Goal: Register for event/course

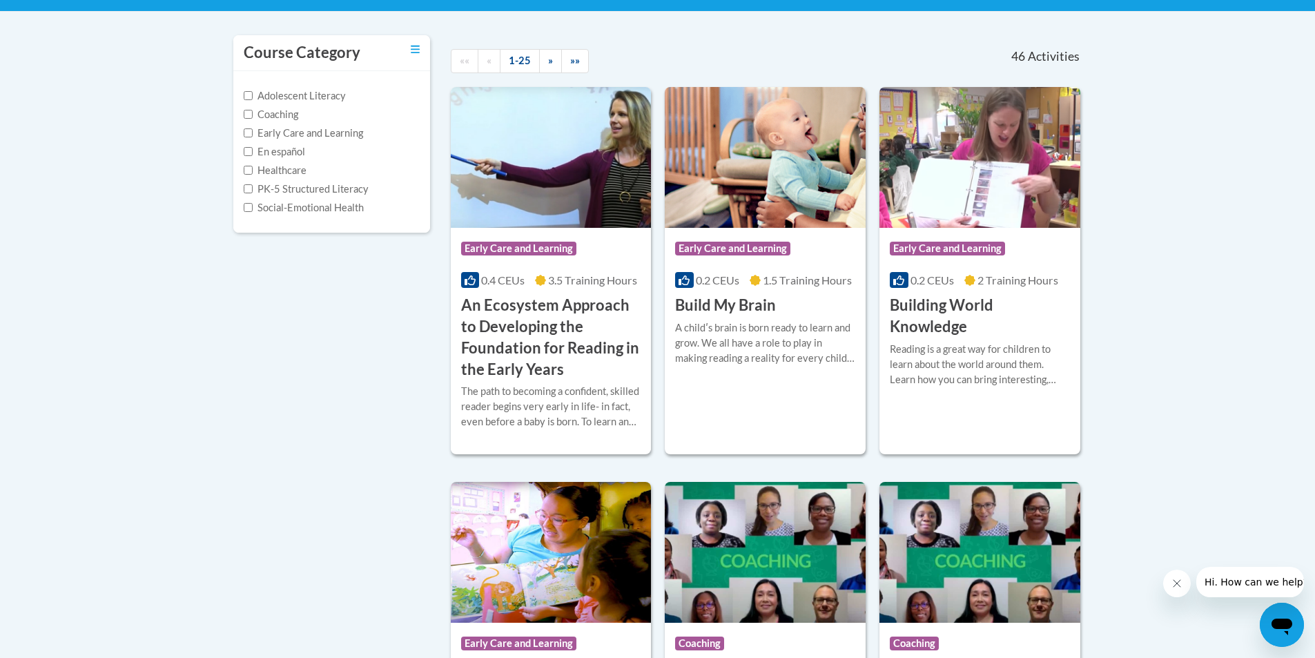
scroll to position [138, 0]
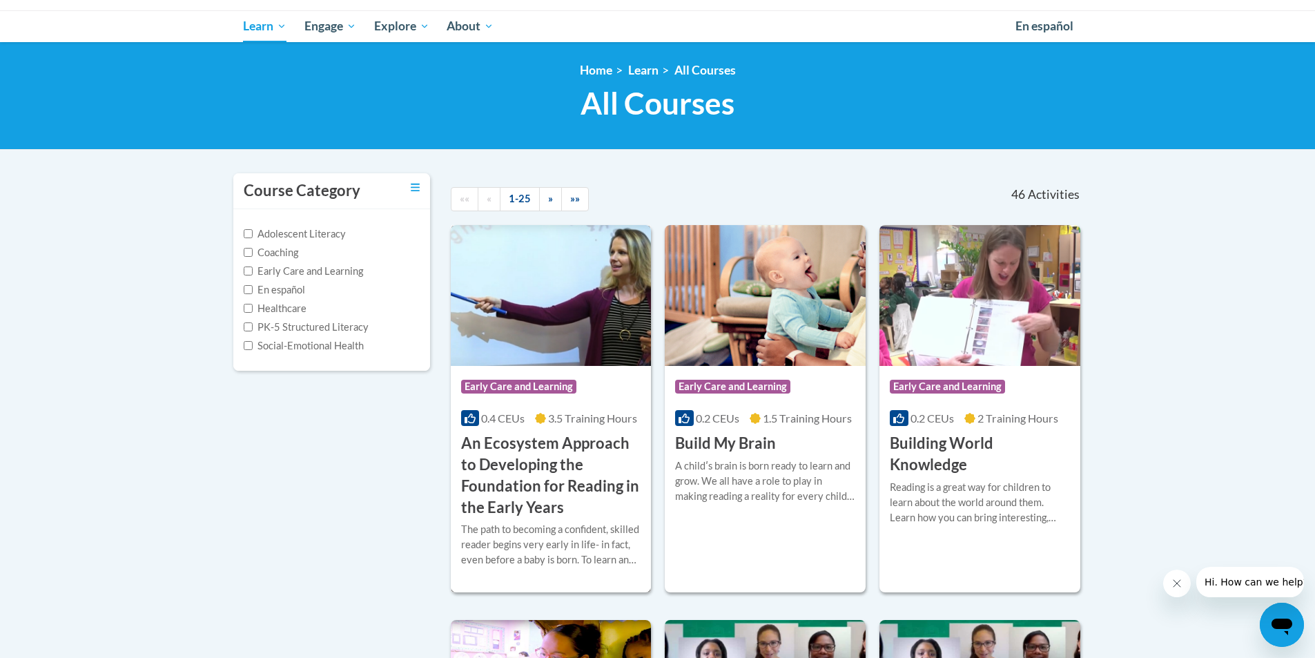
click at [525, 454] on h3 "An Ecosystem Approach to Developing the Foundation for Reading in the Early Yea…" at bounding box center [551, 475] width 180 height 85
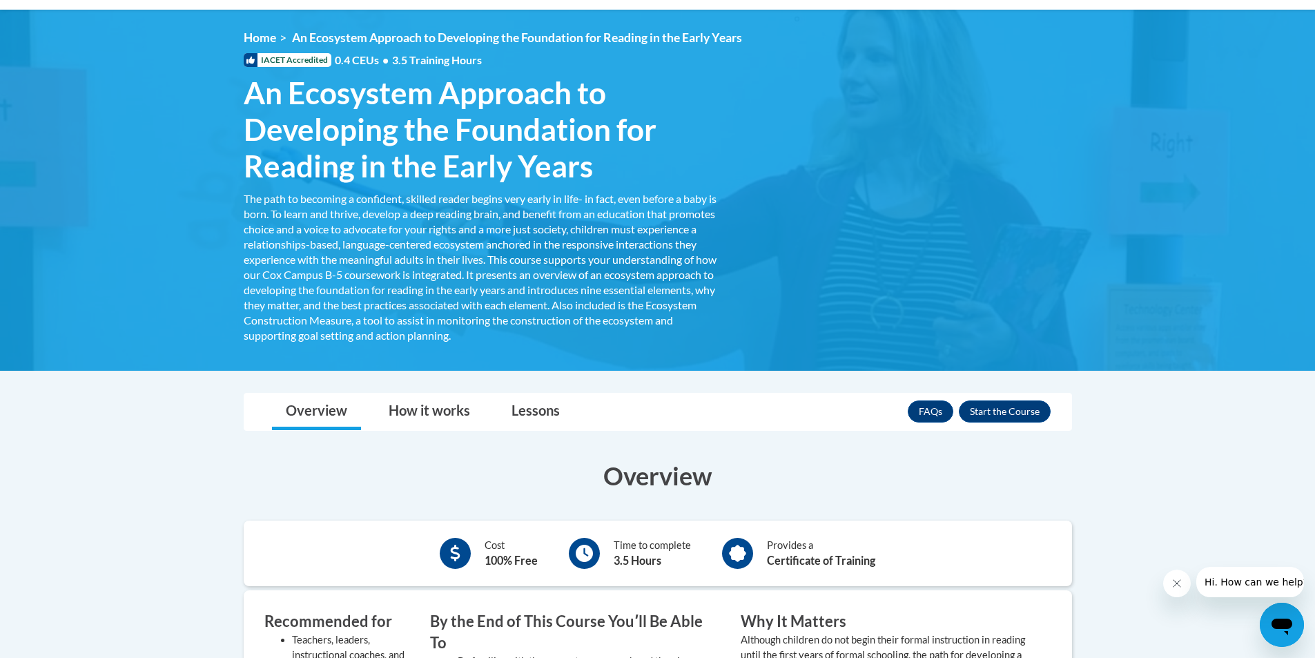
scroll to position [207, 0]
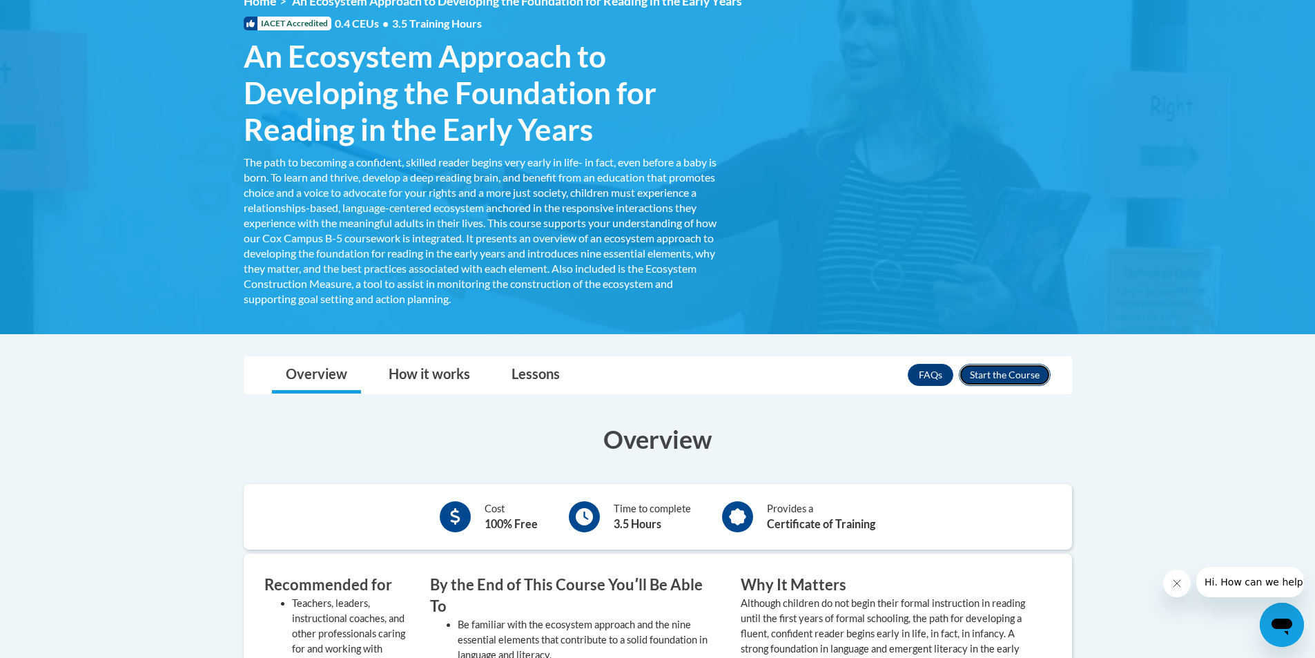
click at [980, 376] on button "Enroll" at bounding box center [1005, 375] width 92 height 22
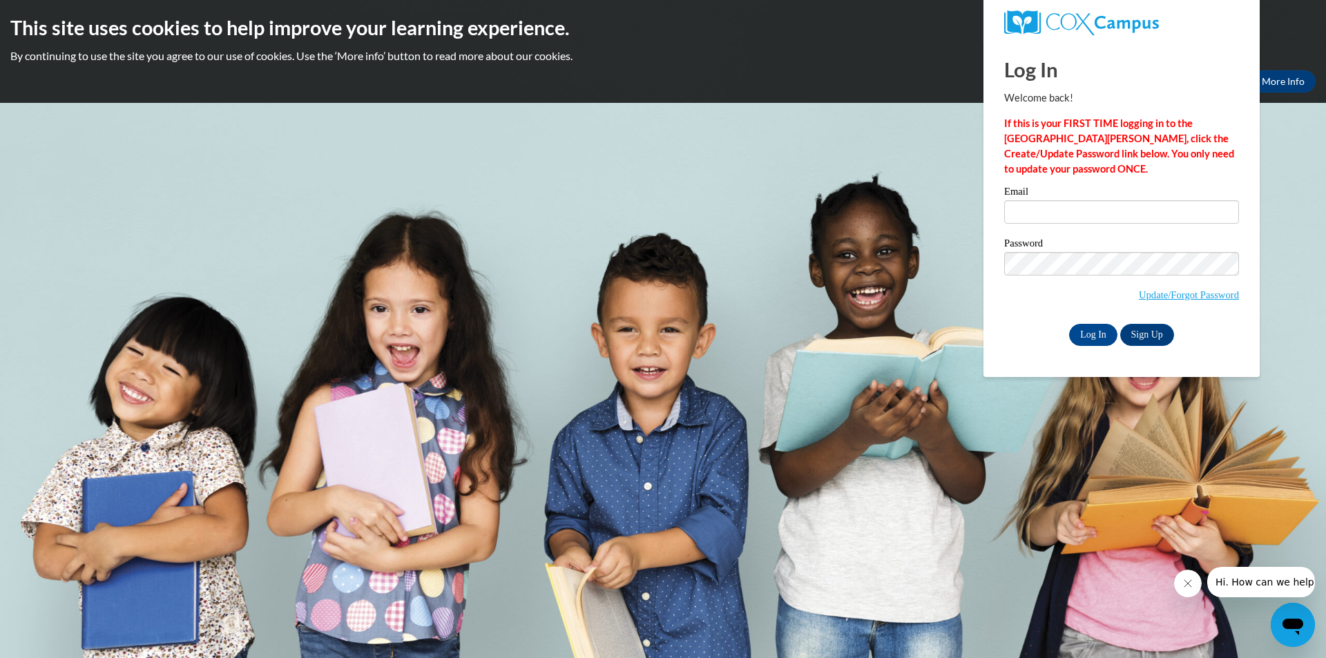
click at [954, 173] on body "This site uses cookies to help improve your learning experience. By continuing …" at bounding box center [663, 329] width 1326 height 658
click at [1152, 331] on link "Sign Up" at bounding box center [1147, 335] width 54 height 22
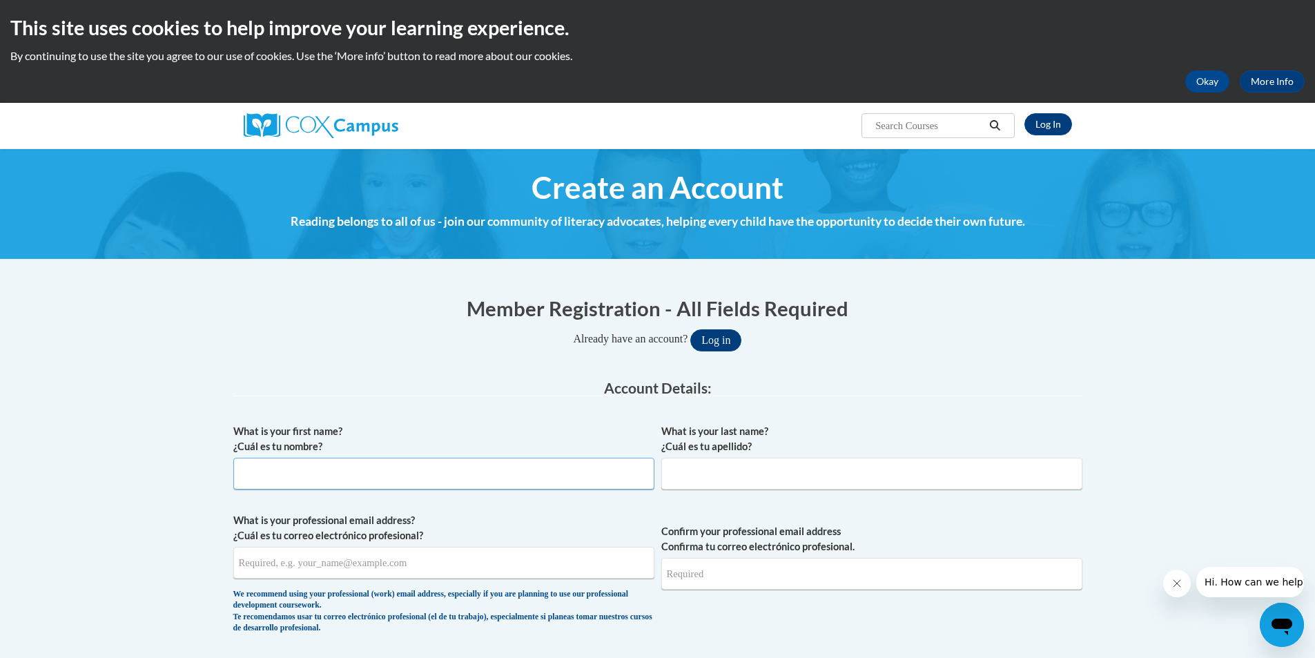
click at [349, 472] on input "What is your first name? ¿Cuál es tu nombre?" at bounding box center [443, 474] width 421 height 32
type input "Amberly"
type input "Jeffers"
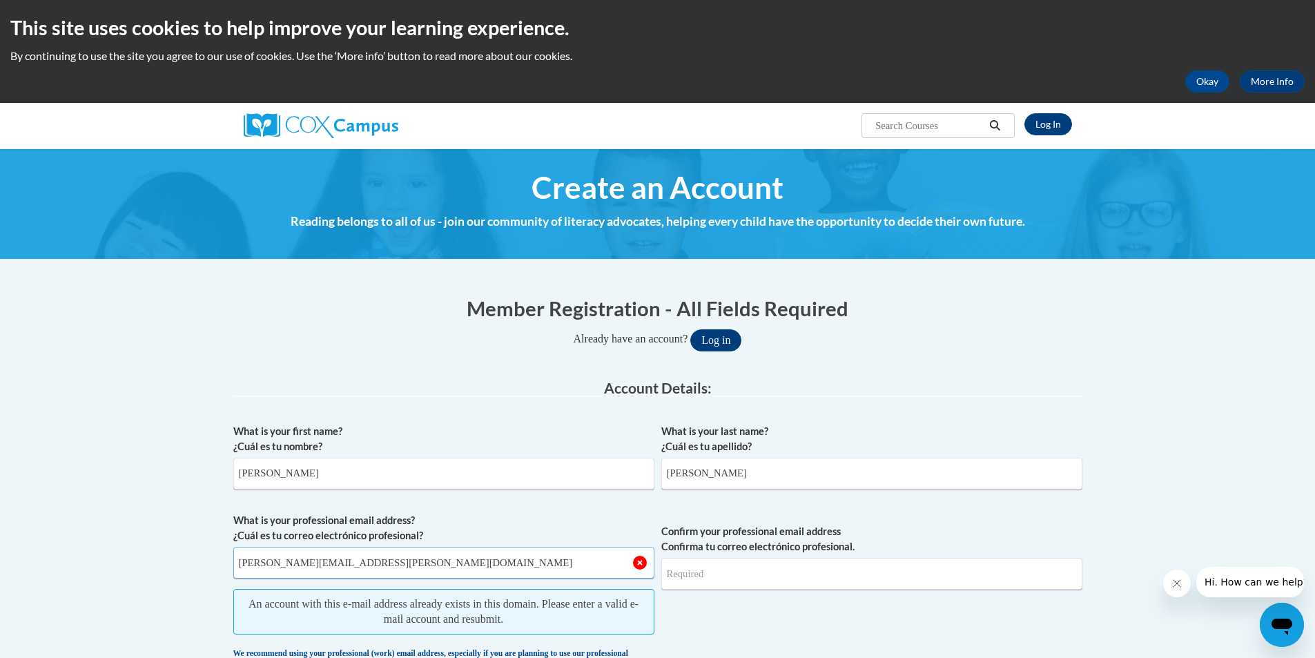
type input "Amberly.Jeffers@gmail.com"
click at [783, 614] on span "Confirm your professional email address Confirma tu correo electrónico profesio…" at bounding box center [872, 606] width 421 height 187
click at [1052, 127] on link "Log In" at bounding box center [1049, 124] width 48 height 22
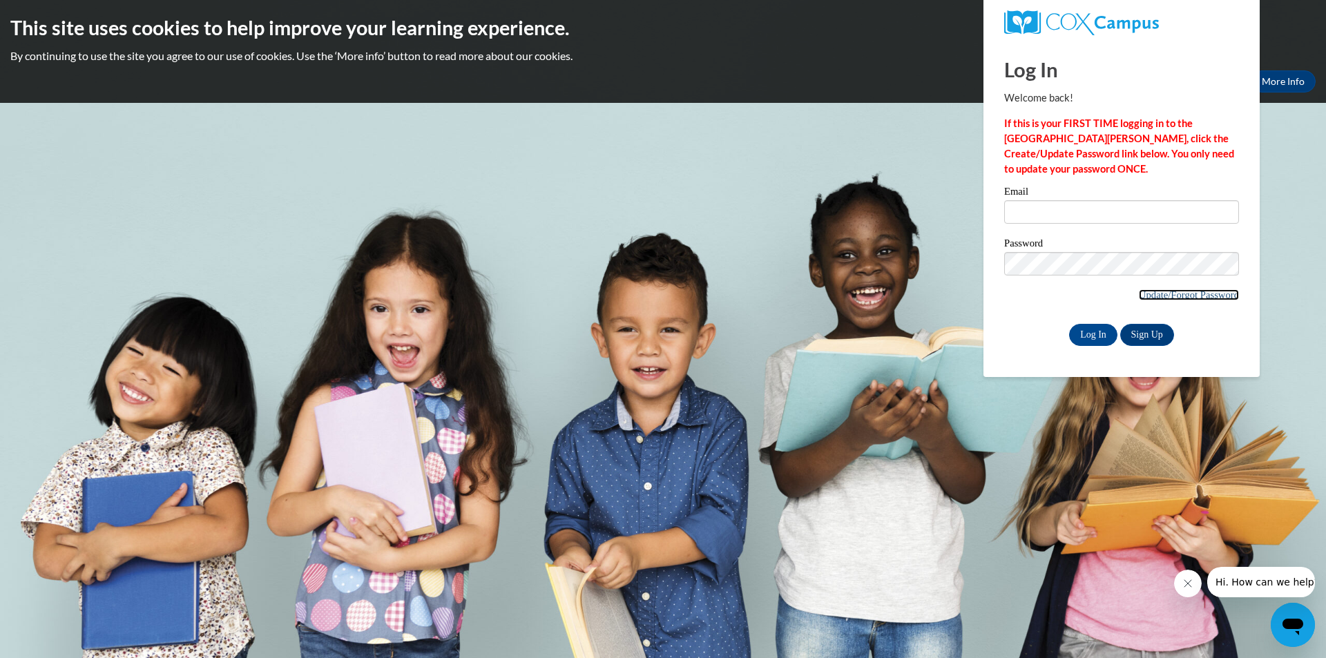
click at [1197, 298] on link "Update/Forgot Password" at bounding box center [1189, 294] width 100 height 11
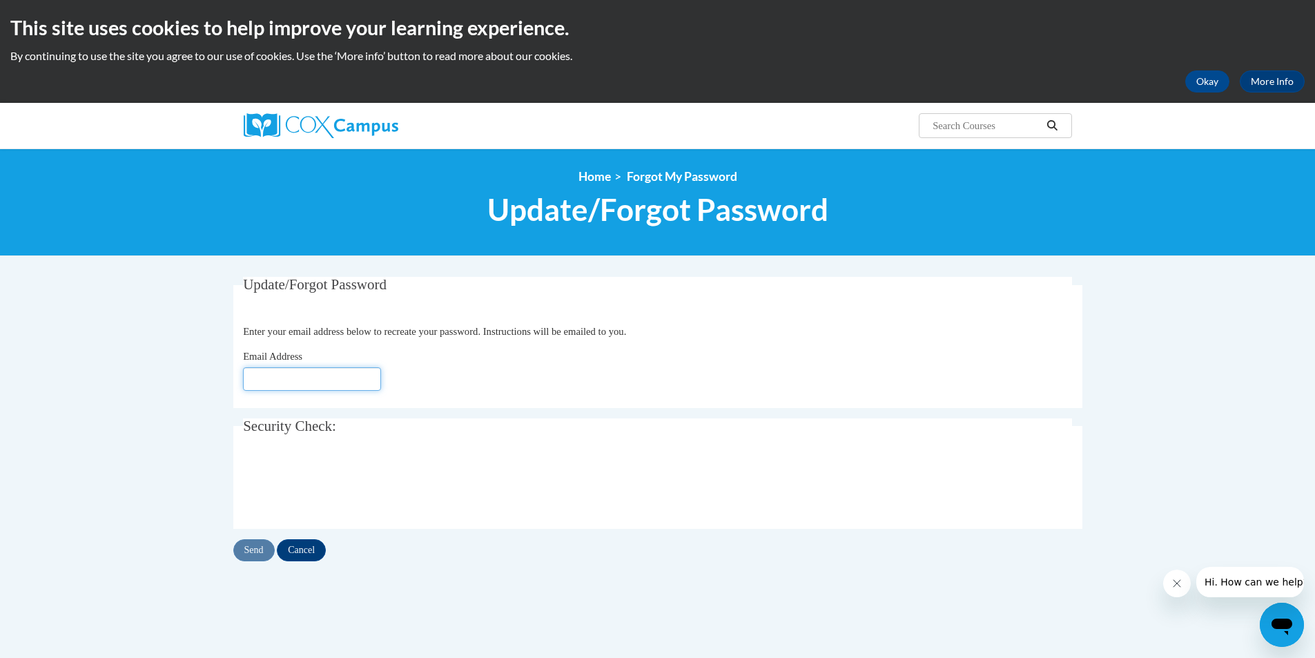
click at [343, 378] on input "Email Address" at bounding box center [312, 378] width 138 height 23
type input "[PERSON_NAME][EMAIL_ADDRESS][PERSON_NAME][DOMAIN_NAME]"
click at [261, 549] on input "Send" at bounding box center [253, 550] width 41 height 22
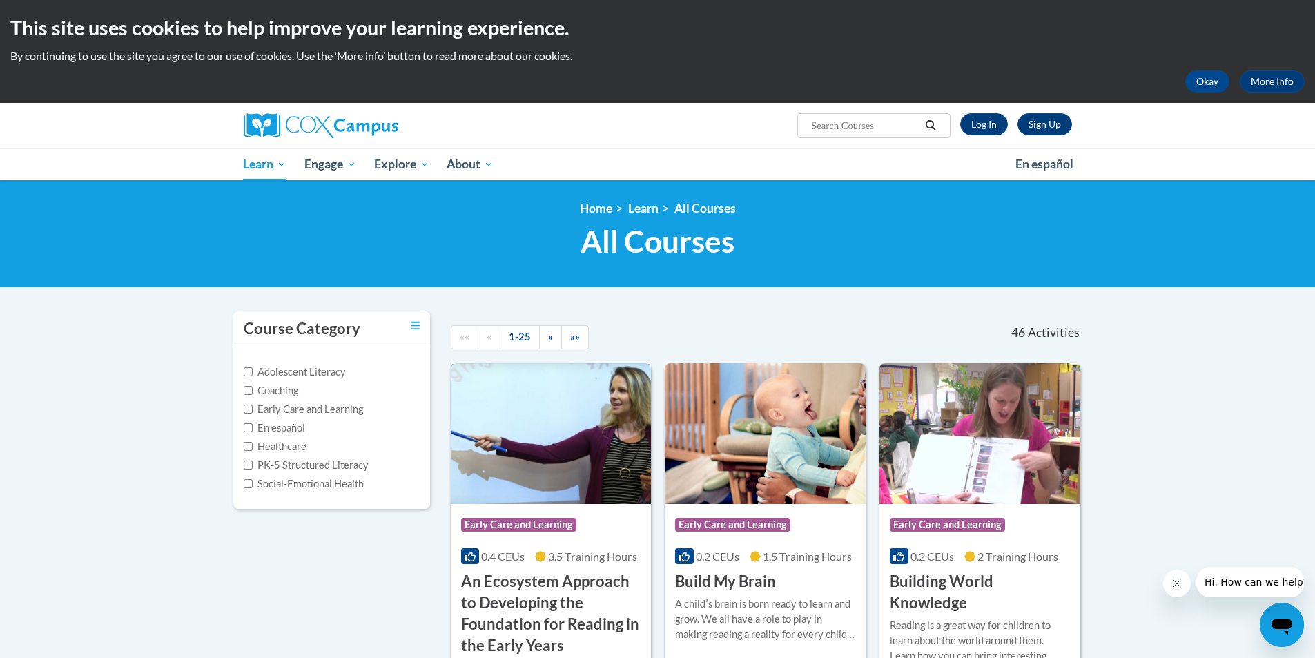
click at [593, 534] on div "Course Category: Early Care and Learning" at bounding box center [551, 526] width 180 height 31
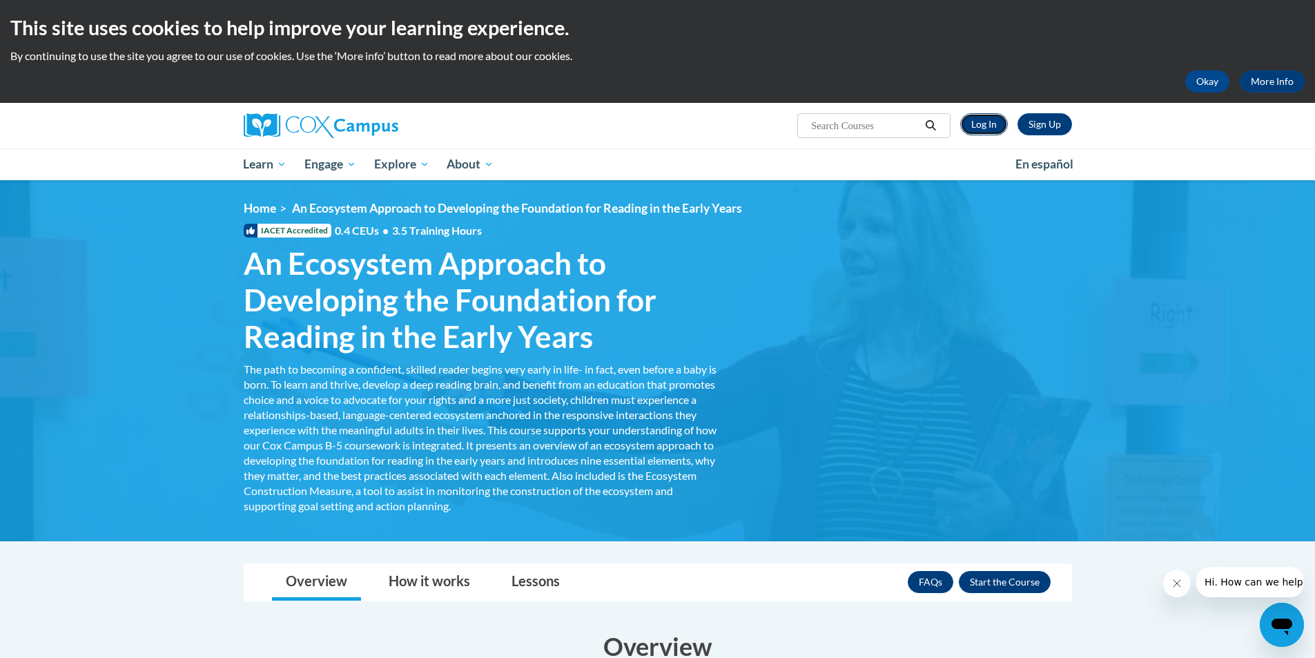
click at [989, 131] on link "Log In" at bounding box center [985, 124] width 48 height 22
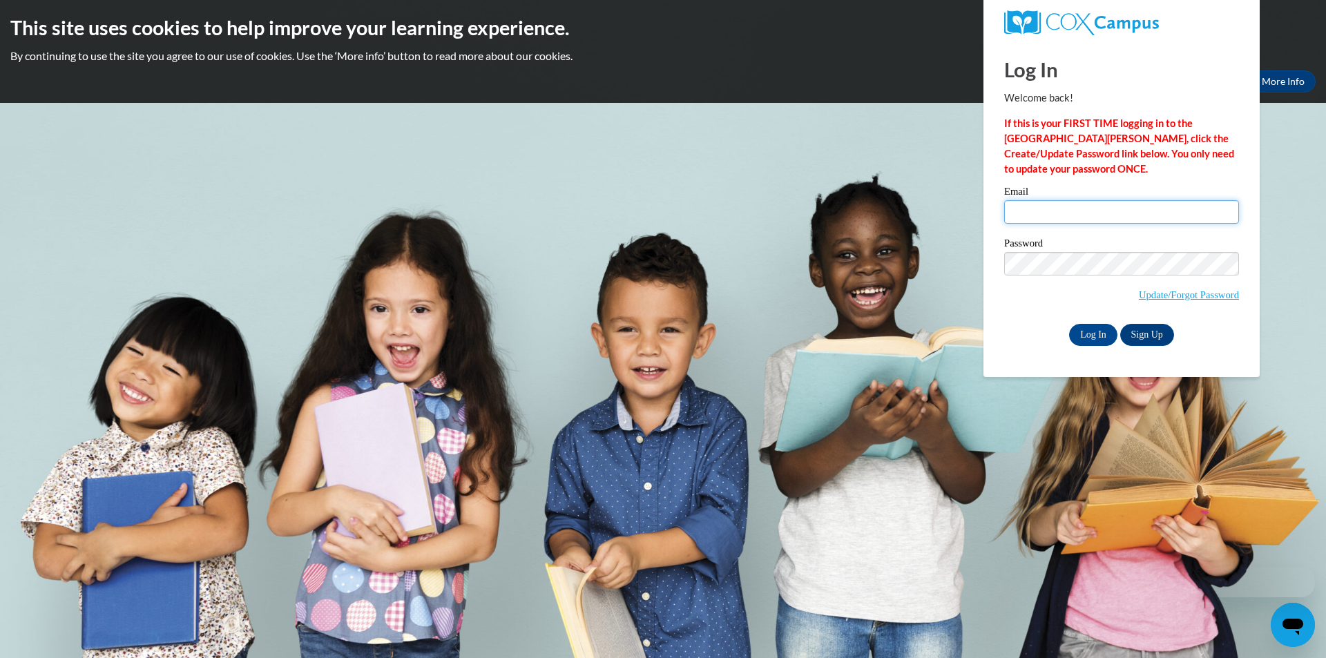
click at [1048, 213] on input "Email" at bounding box center [1121, 211] width 235 height 23
type input "Amberly.jeffers@gmail.com"
click at [1013, 311] on div "Password Update/Forgot Password" at bounding box center [1121, 278] width 235 height 81
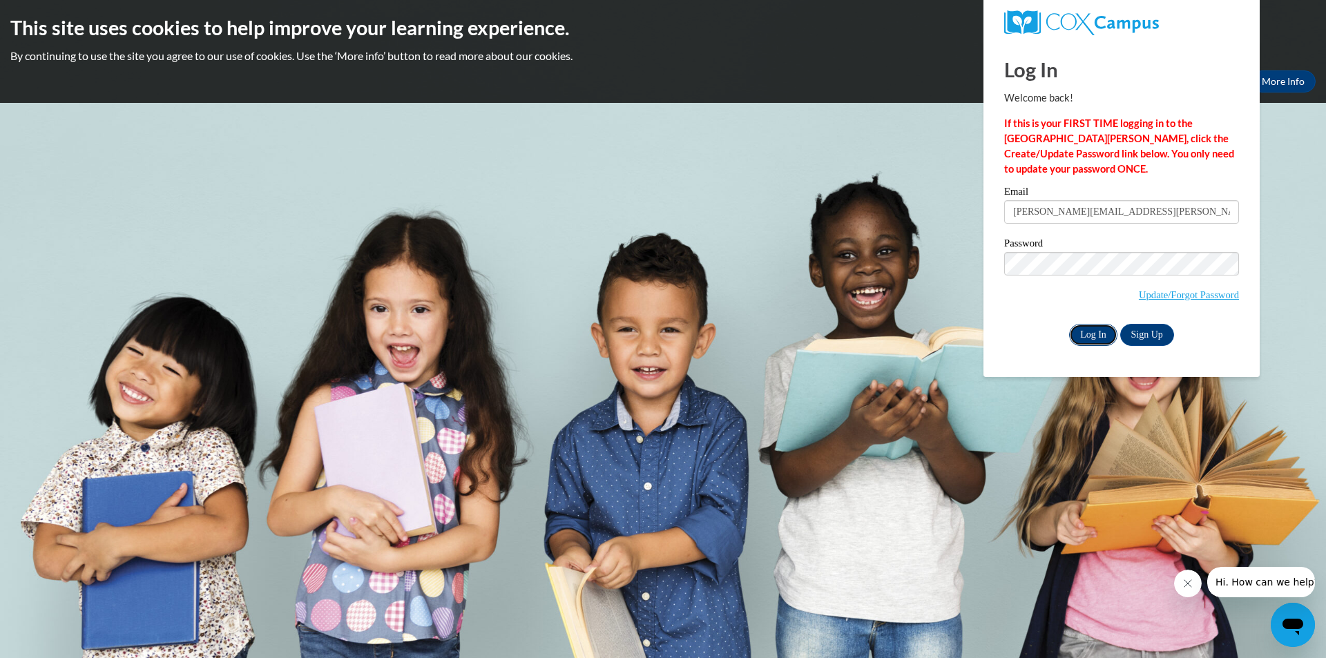
click at [1089, 336] on input "Log In" at bounding box center [1093, 335] width 48 height 22
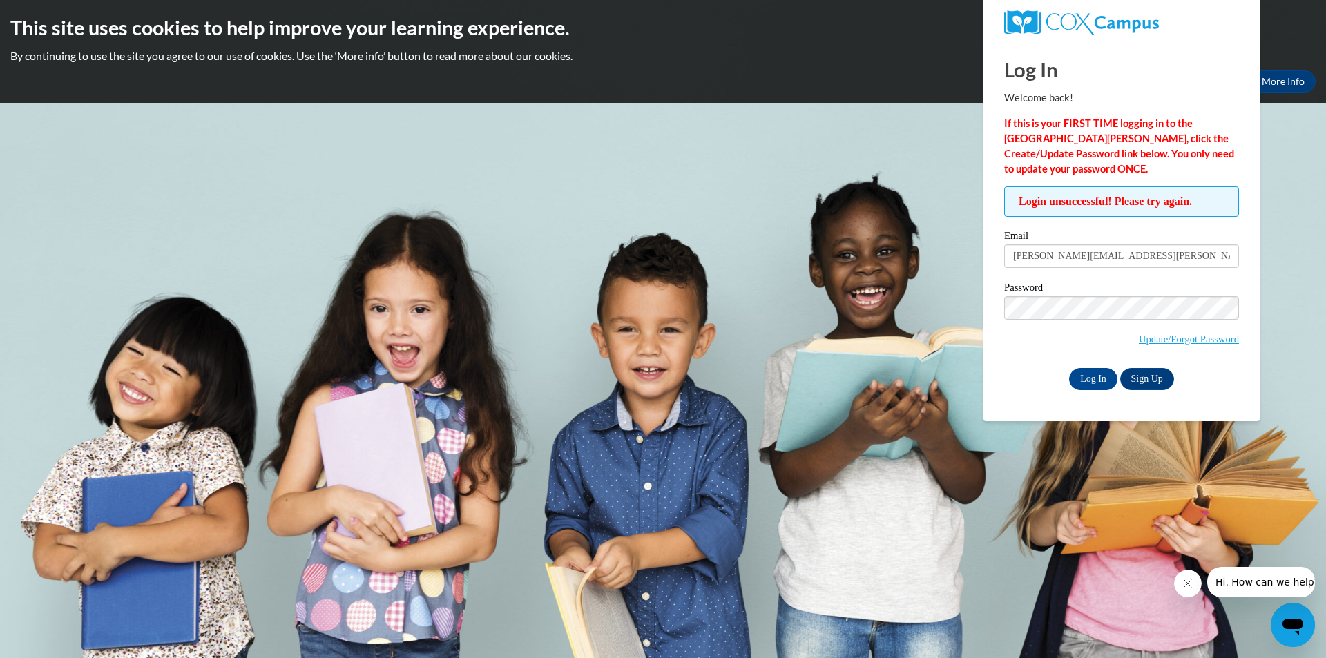
click at [1048, 344] on span "Update/Forgot Password" at bounding box center [1121, 324] width 235 height 57
click at [1096, 376] on input "Log In" at bounding box center [1093, 379] width 48 height 22
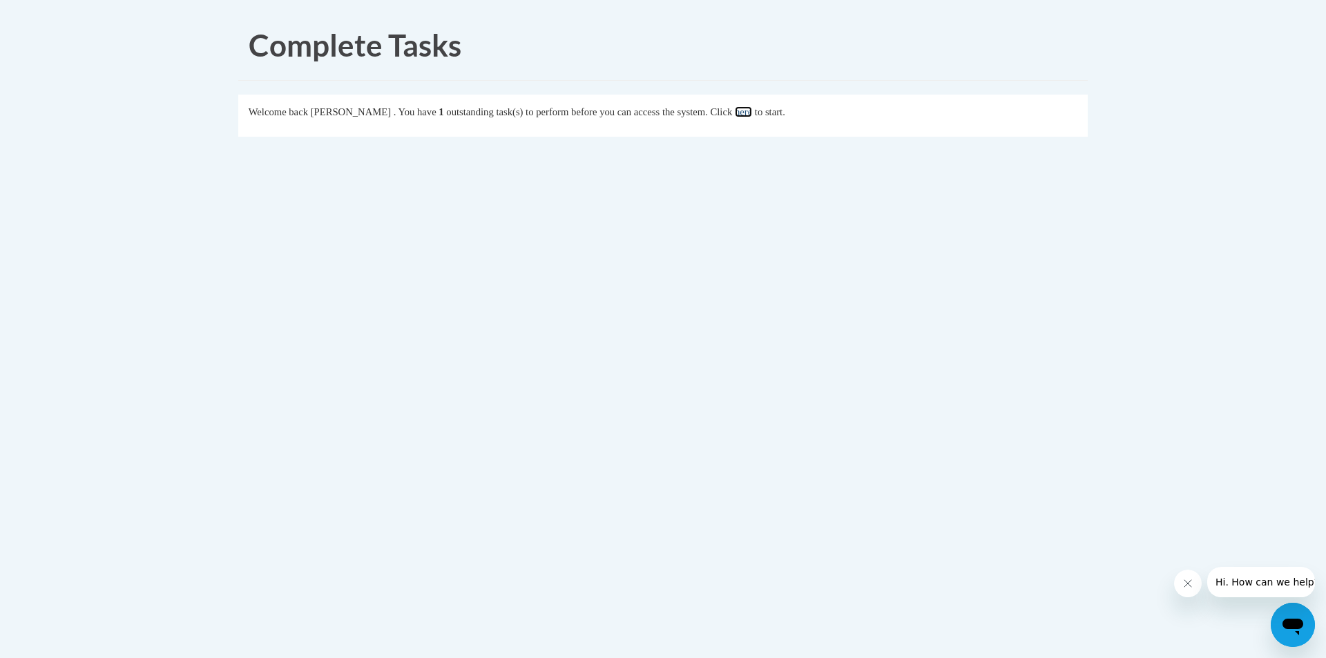
click at [752, 112] on link "here" at bounding box center [743, 111] width 17 height 11
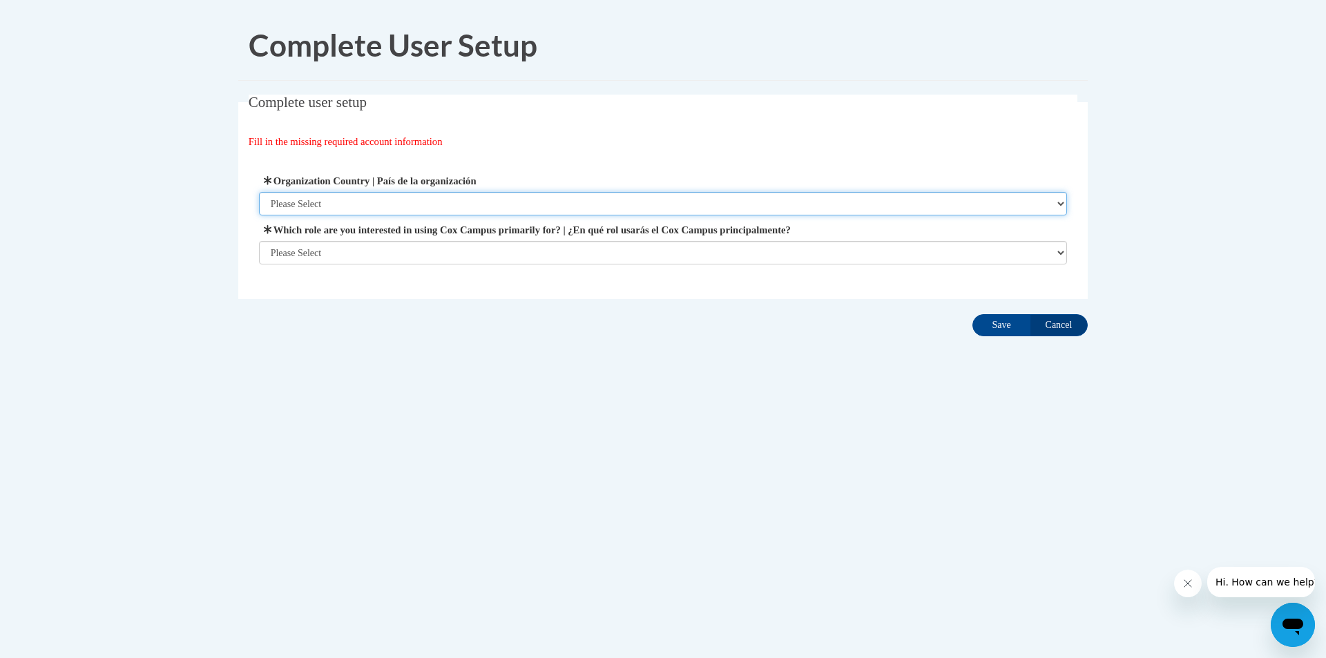
click at [582, 204] on select "Please Select United States | Estados Unidos Outside of the United States | Fue…" at bounding box center [663, 203] width 809 height 23
select select "ad49bcad-a171-4b2e-b99c-48b446064914"
click at [259, 192] on select "Please Select United States | Estados Unidos Outside of the United States | Fue…" at bounding box center [663, 203] width 809 height 23
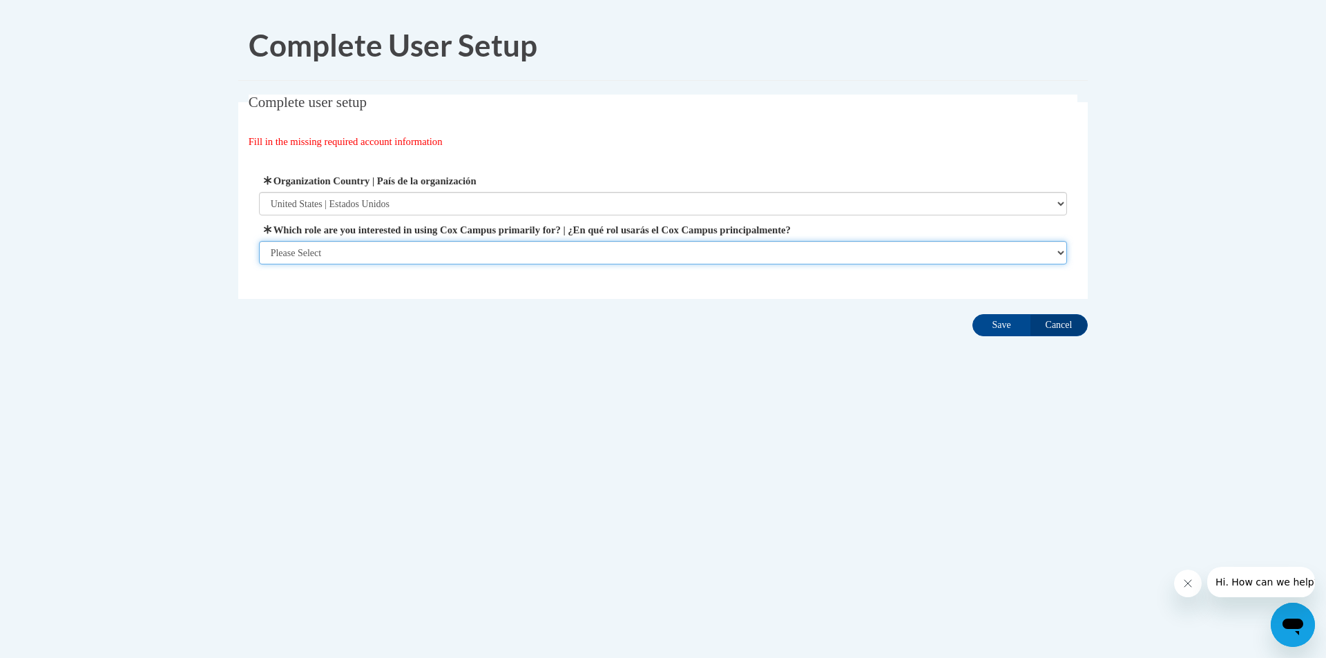
click at [573, 253] on select "Please Select College/University | Colegio/Universidad Community/Nonprofit Part…" at bounding box center [663, 252] width 809 height 23
select select "fbf2d438-af2f-41f8-98f1-81c410e29de3"
click at [259, 264] on select "Please Select College/University | Colegio/Universidad Community/Nonprofit Part…" at bounding box center [663, 252] width 809 height 23
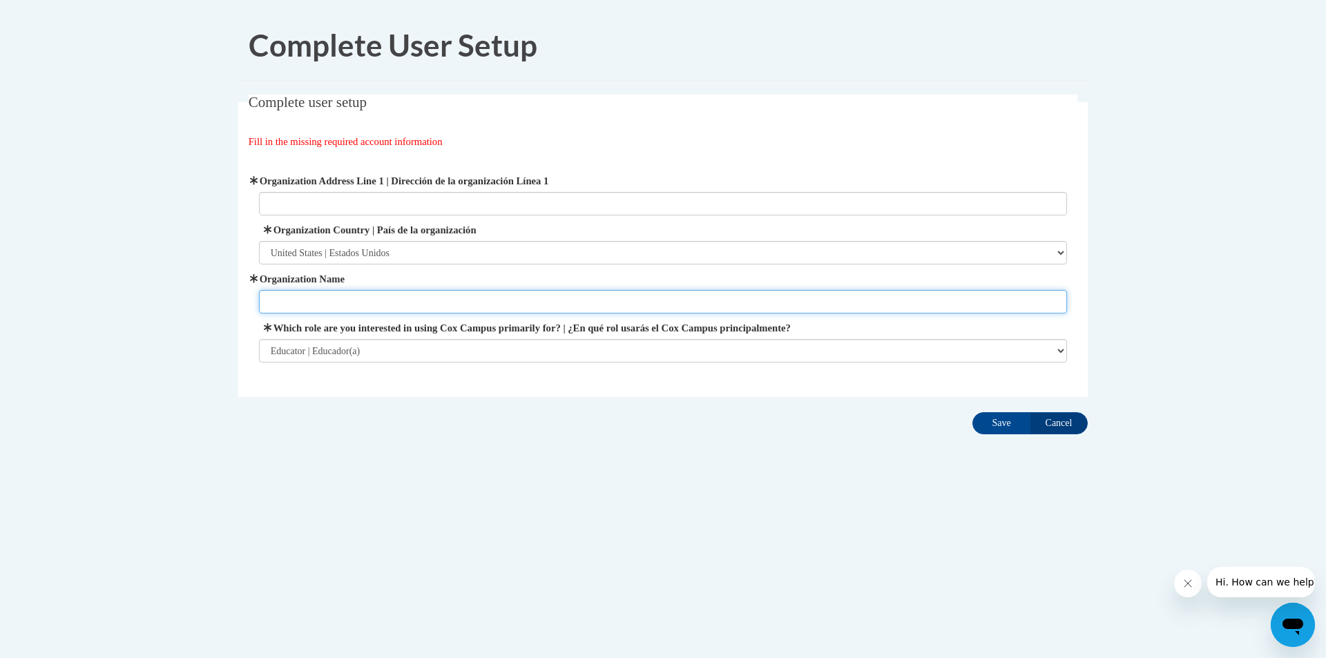
click at [501, 308] on input "Organization Name" at bounding box center [663, 301] width 809 height 23
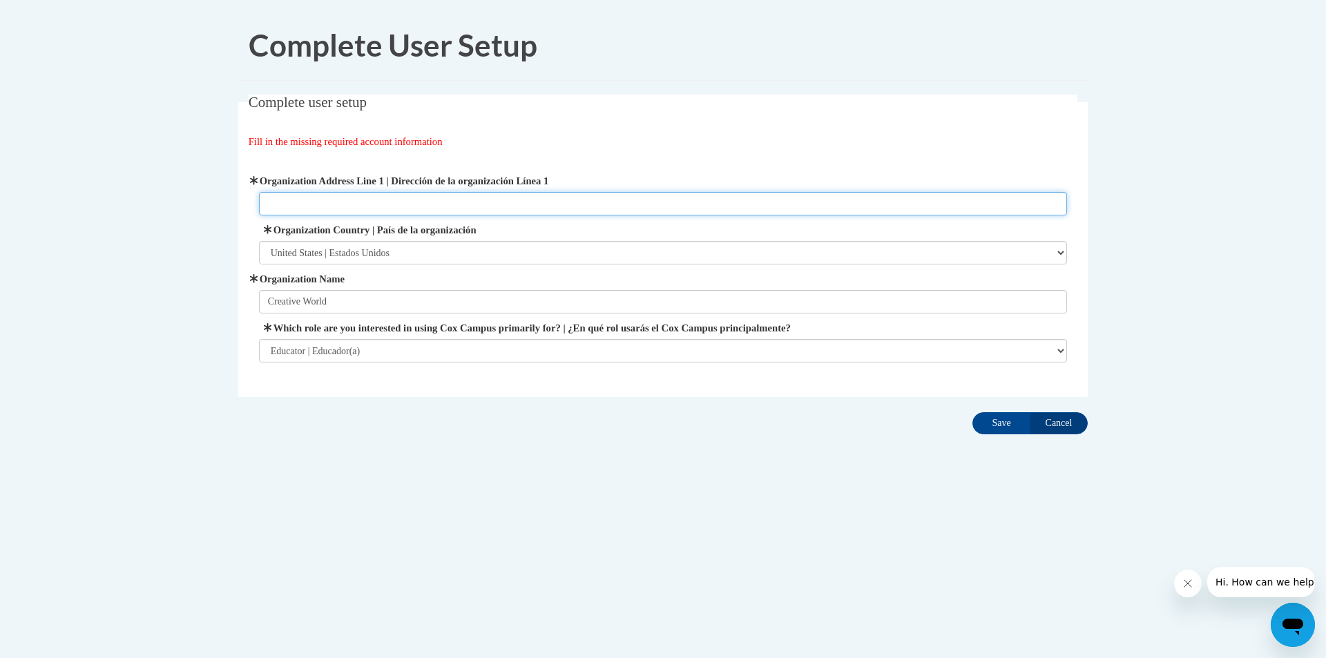
click at [434, 205] on input "Organization Address Line 1 | Dirección de la organización Línea 1" at bounding box center [663, 203] width 809 height 23
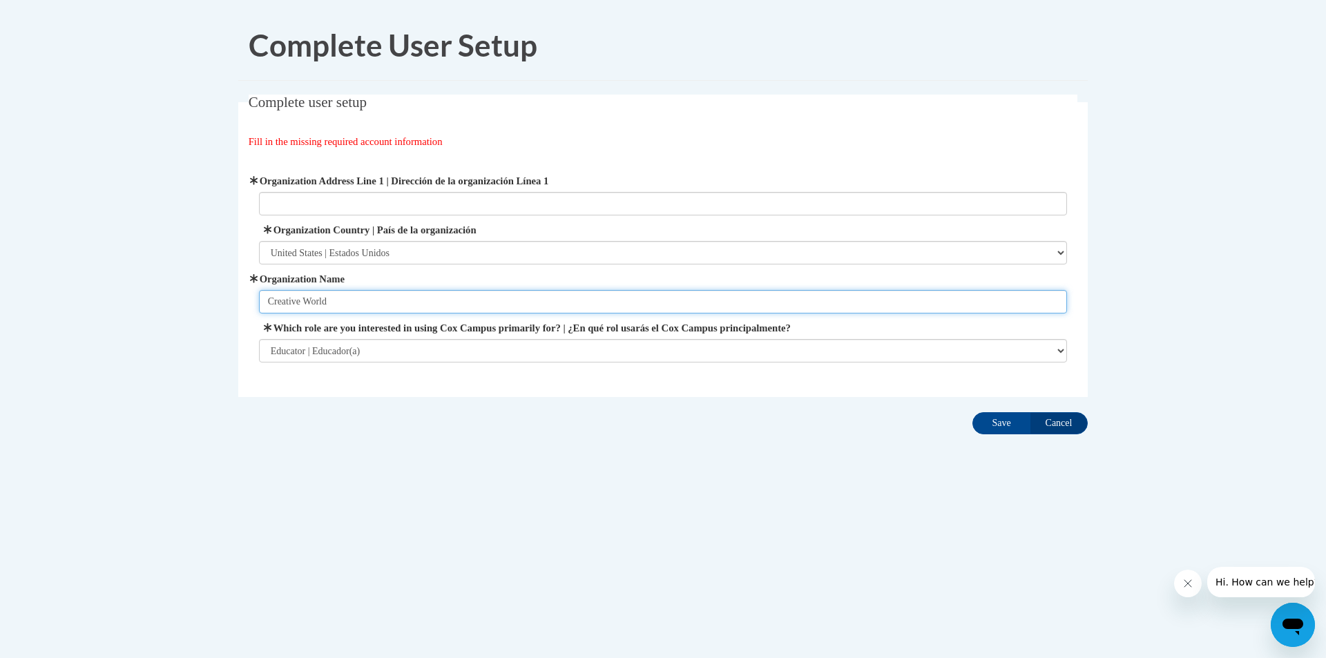
drag, startPoint x: 364, startPoint y: 301, endPoint x: 191, endPoint y: 283, distance: 174.2
click at [191, 283] on body "Complete User Setup Complete user setup Fill in the missing required account in…" at bounding box center [663, 329] width 1326 height 658
type input "Kiddie Kampus"
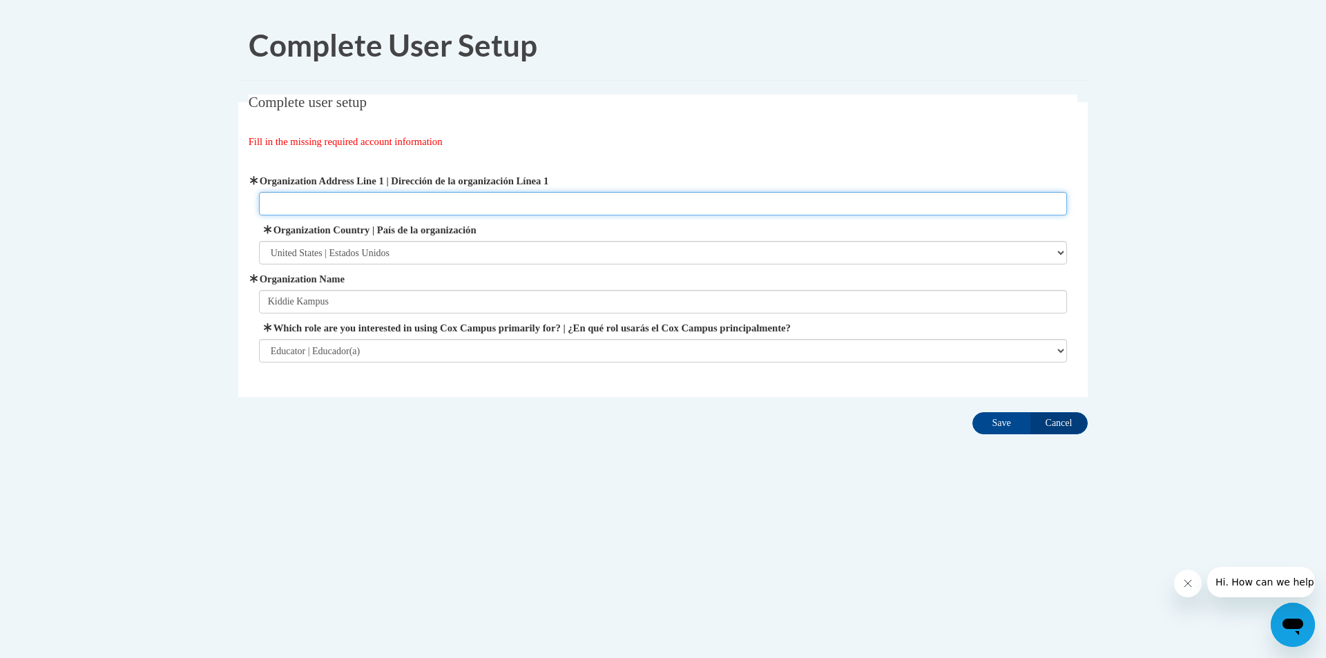
click at [360, 202] on input "Organization Address Line 1 | Dirección de la organización Línea 1" at bounding box center [663, 203] width 809 height 23
type input "2881 E Dorothy Lane"
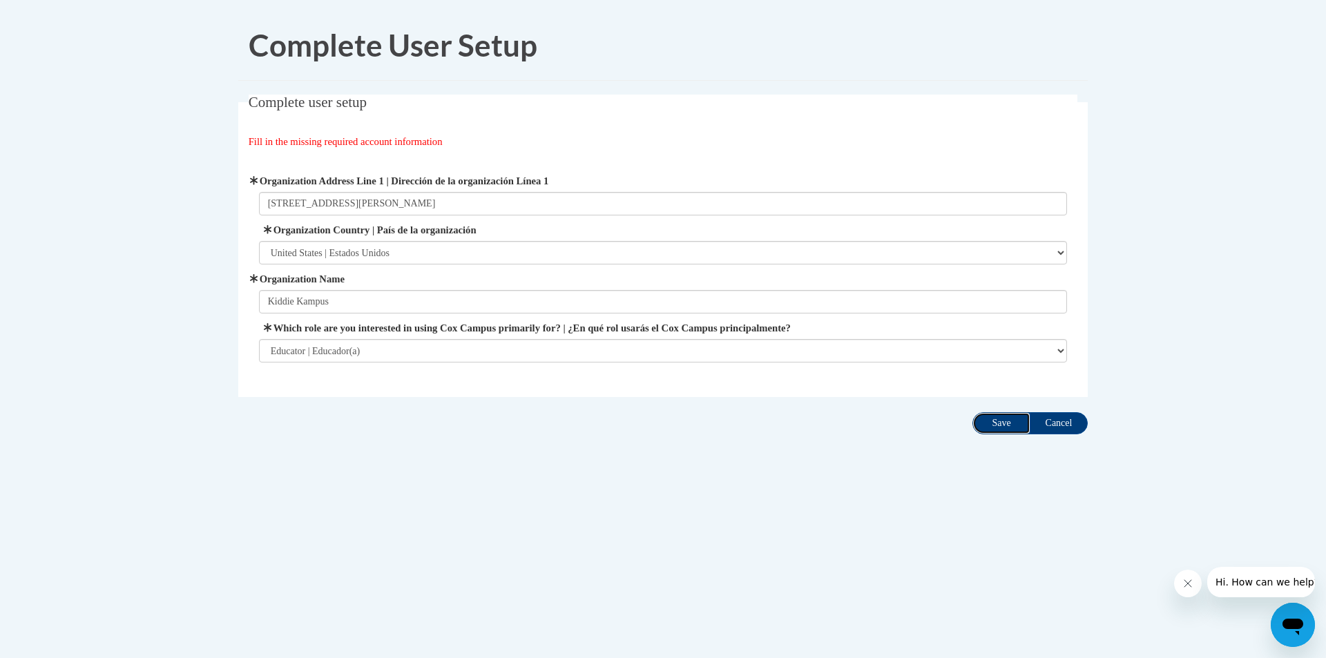
click at [1003, 423] on input "Save" at bounding box center [1001, 423] width 58 height 22
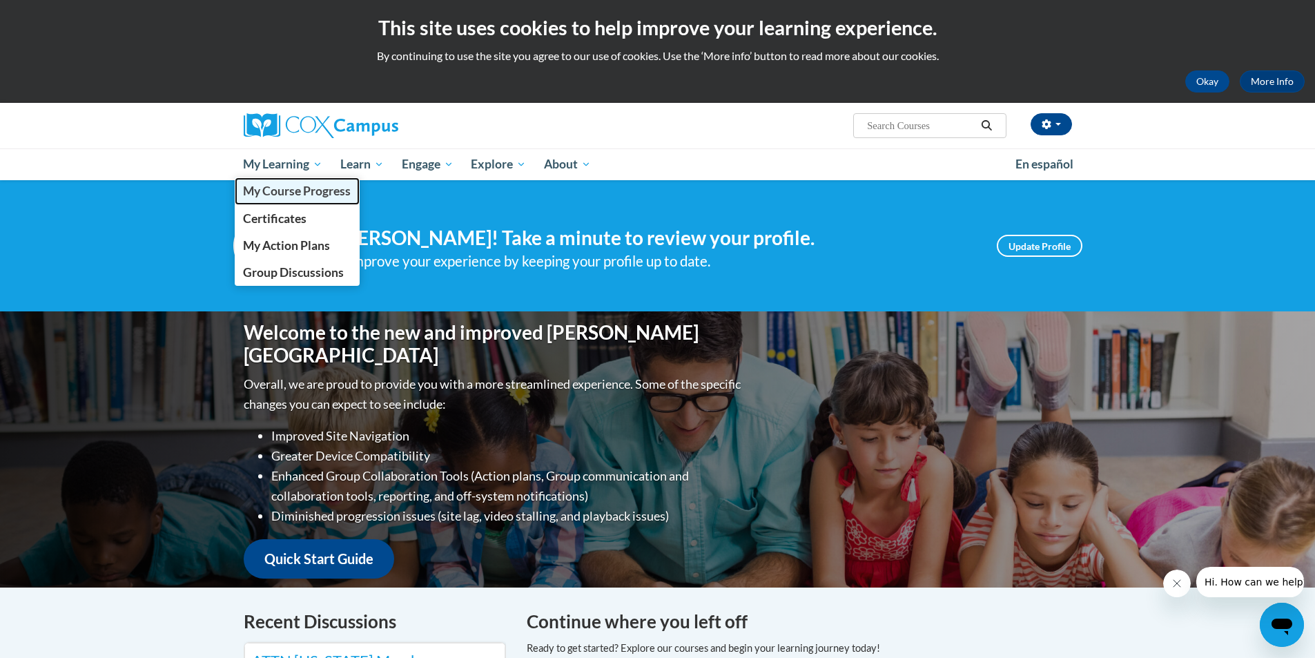
click at [322, 196] on span "My Course Progress" at bounding box center [297, 191] width 108 height 15
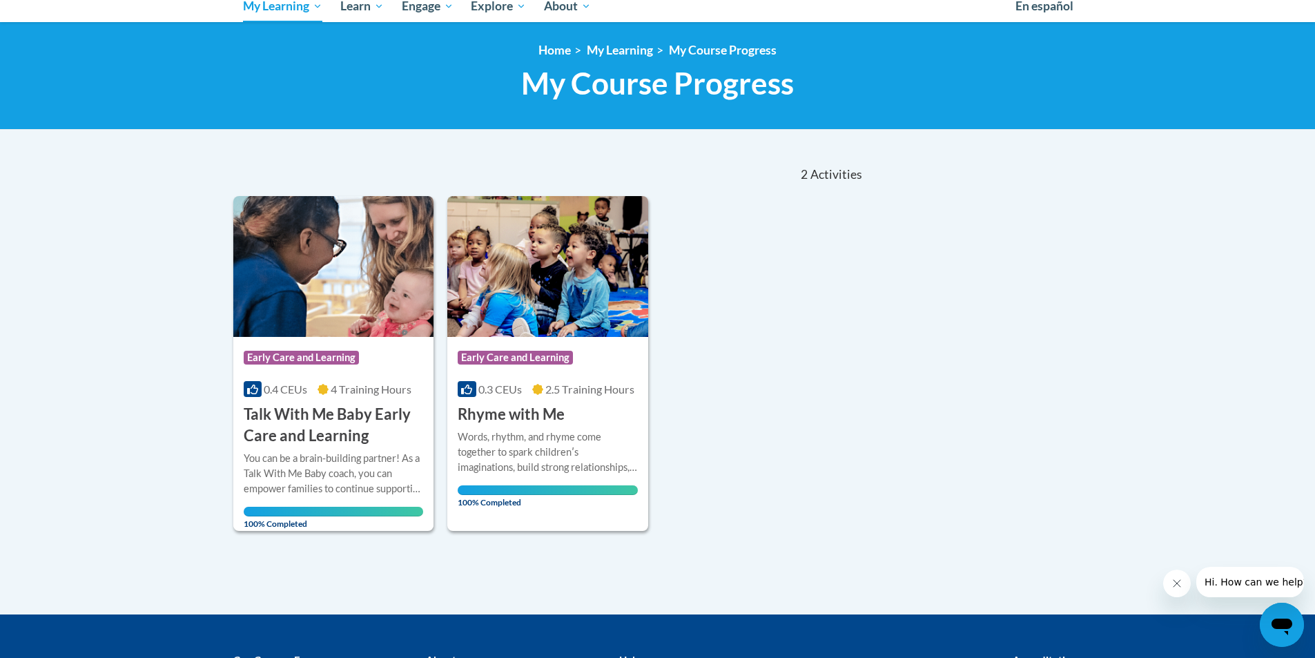
scroll to position [207, 0]
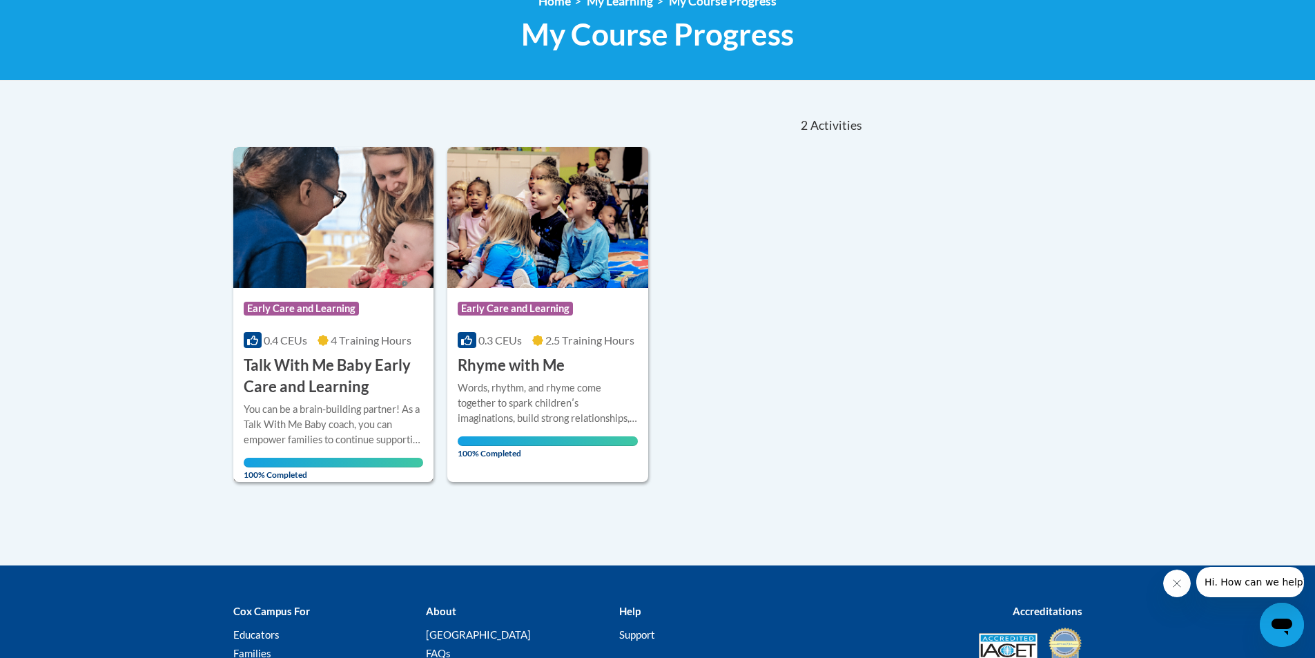
click at [362, 376] on h3 "Talk With Me Baby Early Care and Learning" at bounding box center [334, 376] width 180 height 43
